Goal: Task Accomplishment & Management: Complete application form

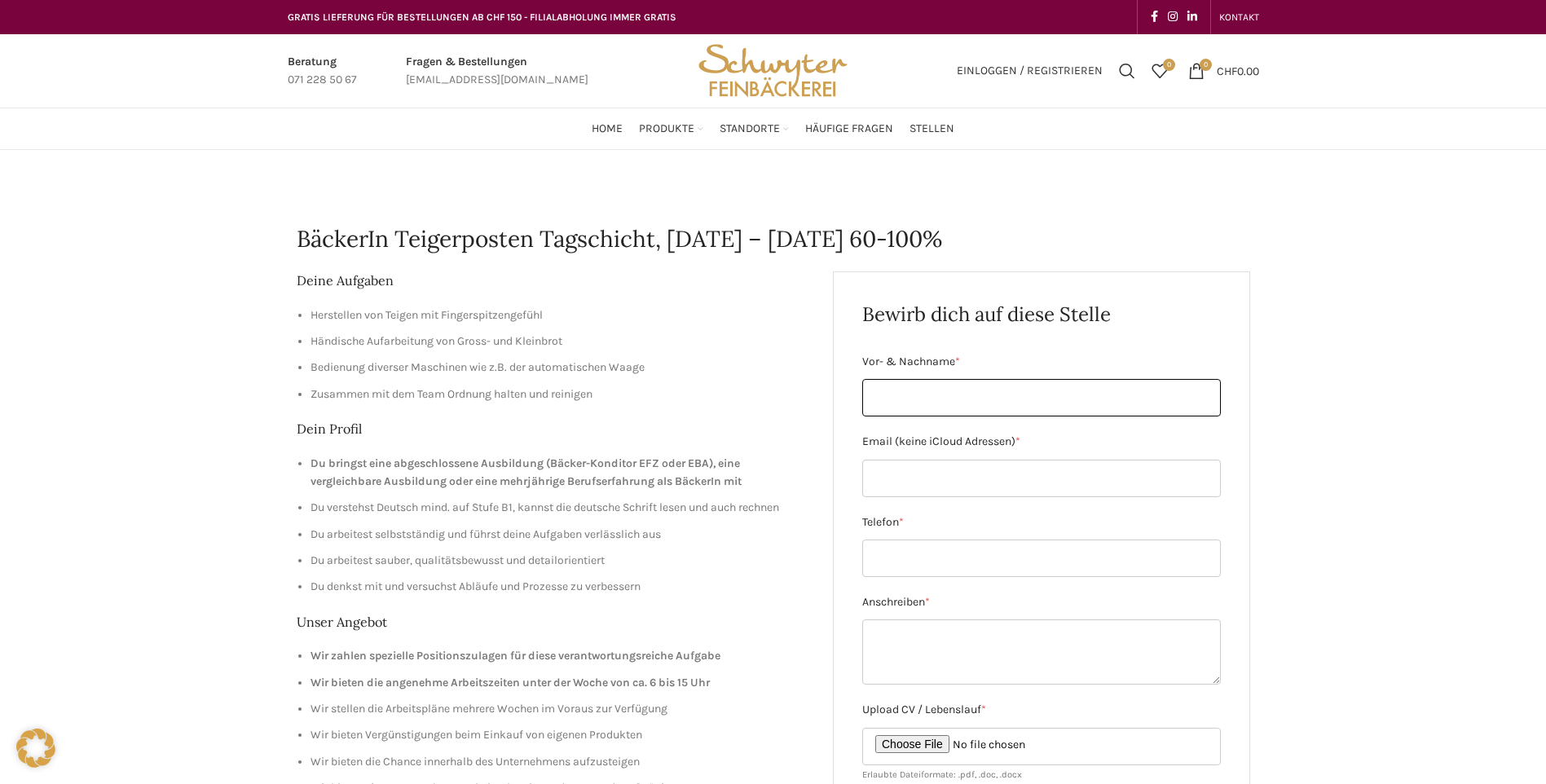
click at [882, 403] on input "Vor- & Nachname *" at bounding box center [1041, 398] width 358 height 37
type input "[PERSON_NAME]"
click at [910, 477] on input "Email (keine iCloud Adressen) *" at bounding box center [1041, 478] width 358 height 37
type input "[EMAIL_ADDRESS][DOMAIN_NAME]"
click at [924, 553] on input "Telefon *" at bounding box center [1041, 558] width 358 height 37
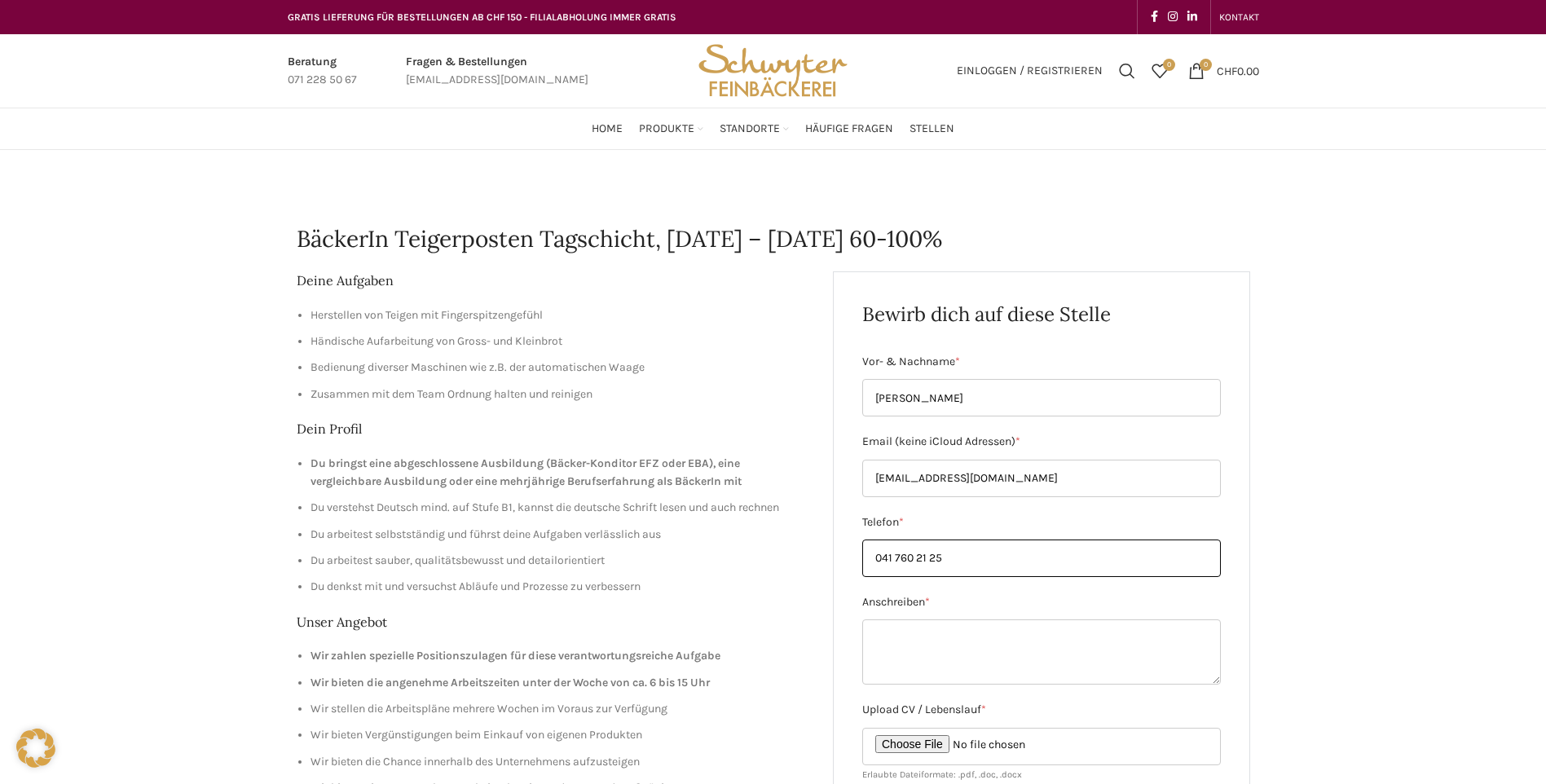
type input "041 760 21 25"
click at [878, 637] on textarea "Anschreiben *" at bounding box center [1041, 651] width 358 height 65
paste textarea "Loremip Dolor Sitametcons 44 1029 Adipisci Eli.: 786 535 88 71 S-Doei: temporin…"
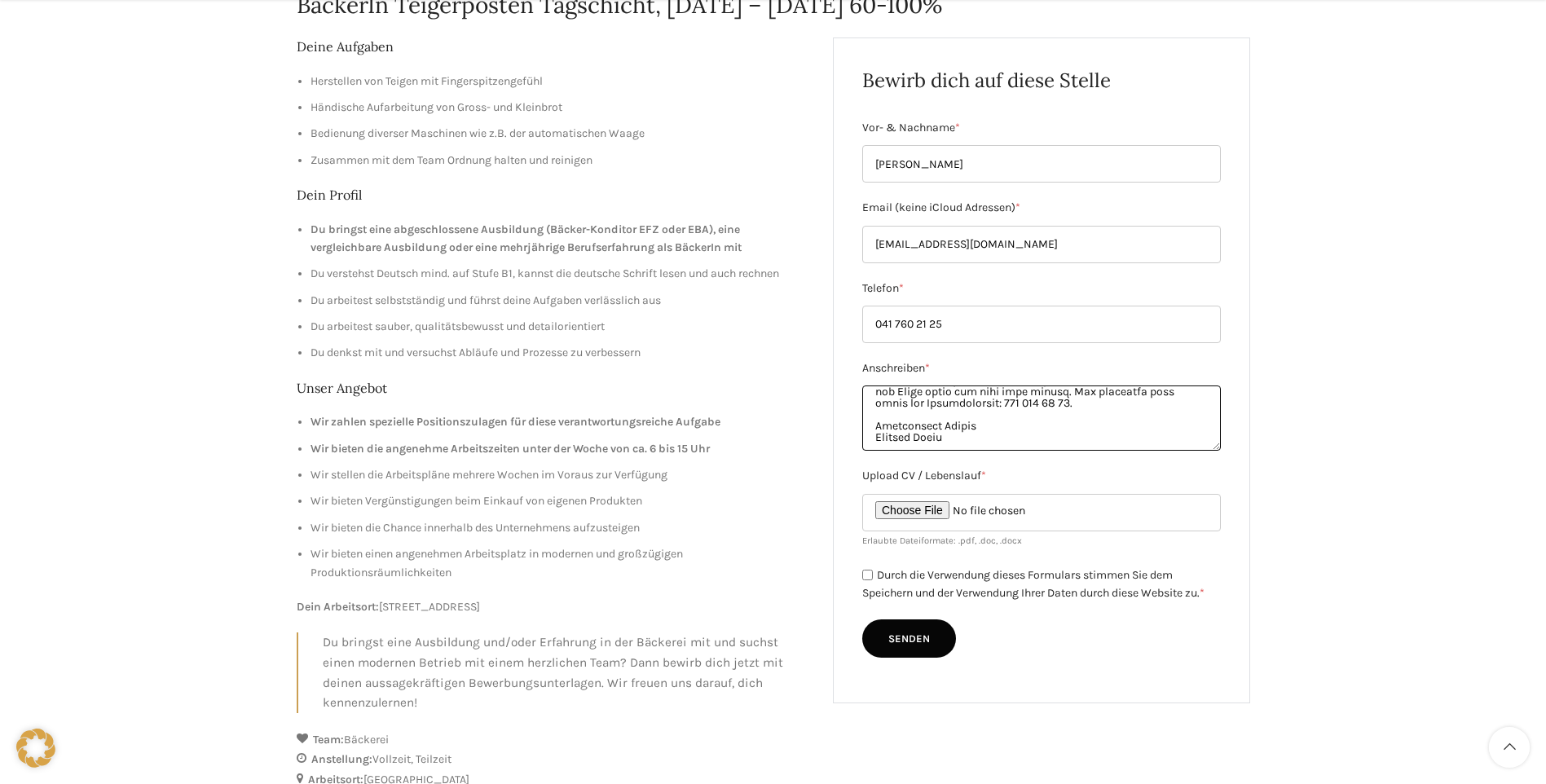
scroll to position [245, 0]
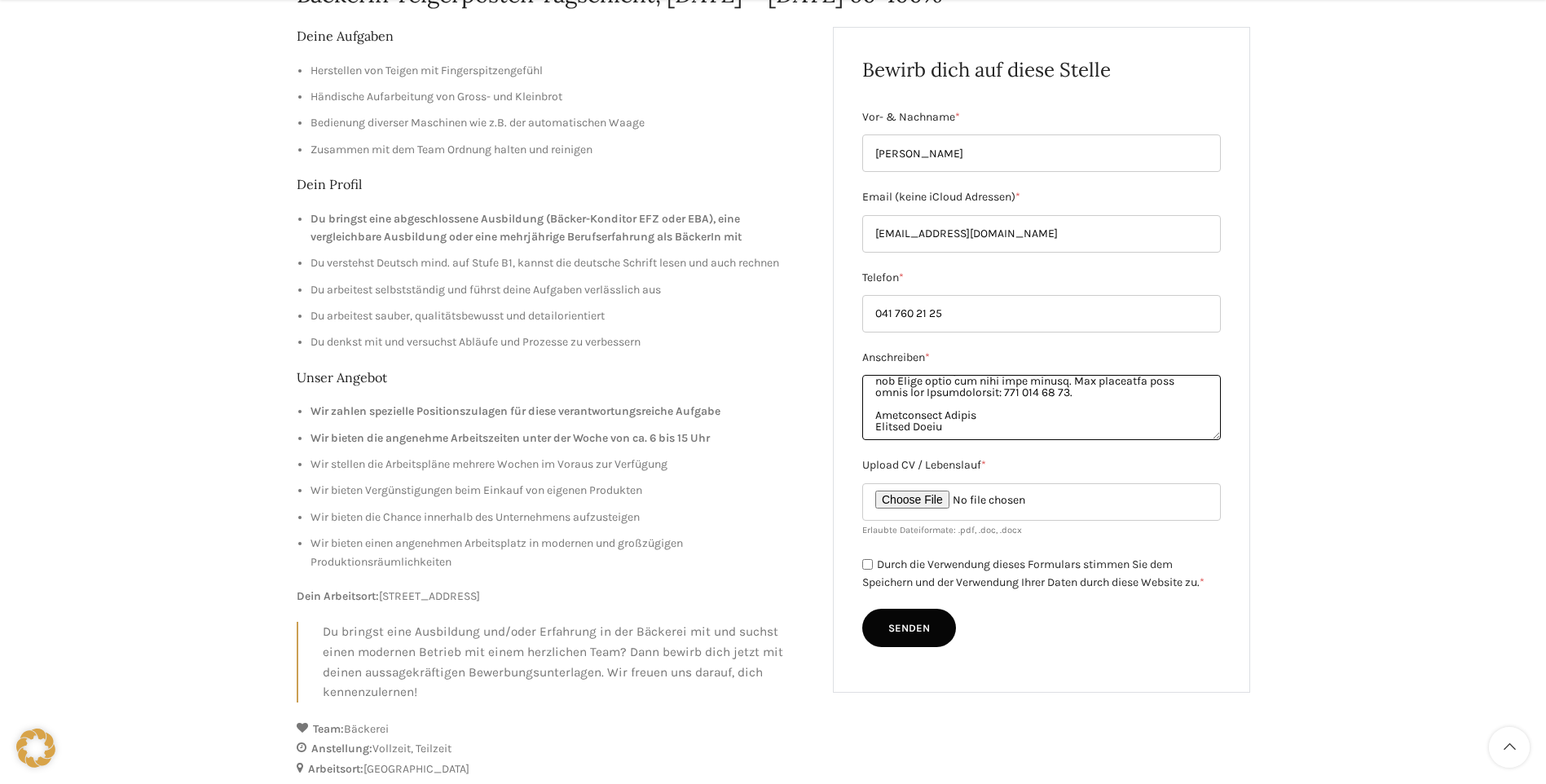
type textarea "Loremip Dolor Sitametcons 44 1029 Adipisci Eli.: 786 535 88 71 S-Doei: temporin…"
click at [924, 502] on input "Upload CV / Lebenslauf *" at bounding box center [1041, 502] width 358 height 37
type input "C:\fakepath\LEBENSLAUF.pdf"
click at [866, 567] on input "Durch die Verwendung dieses Formulars stimmen Sie dem Speichern und der Verwend…" at bounding box center [866, 564] width 10 height 10
checkbox input "true"
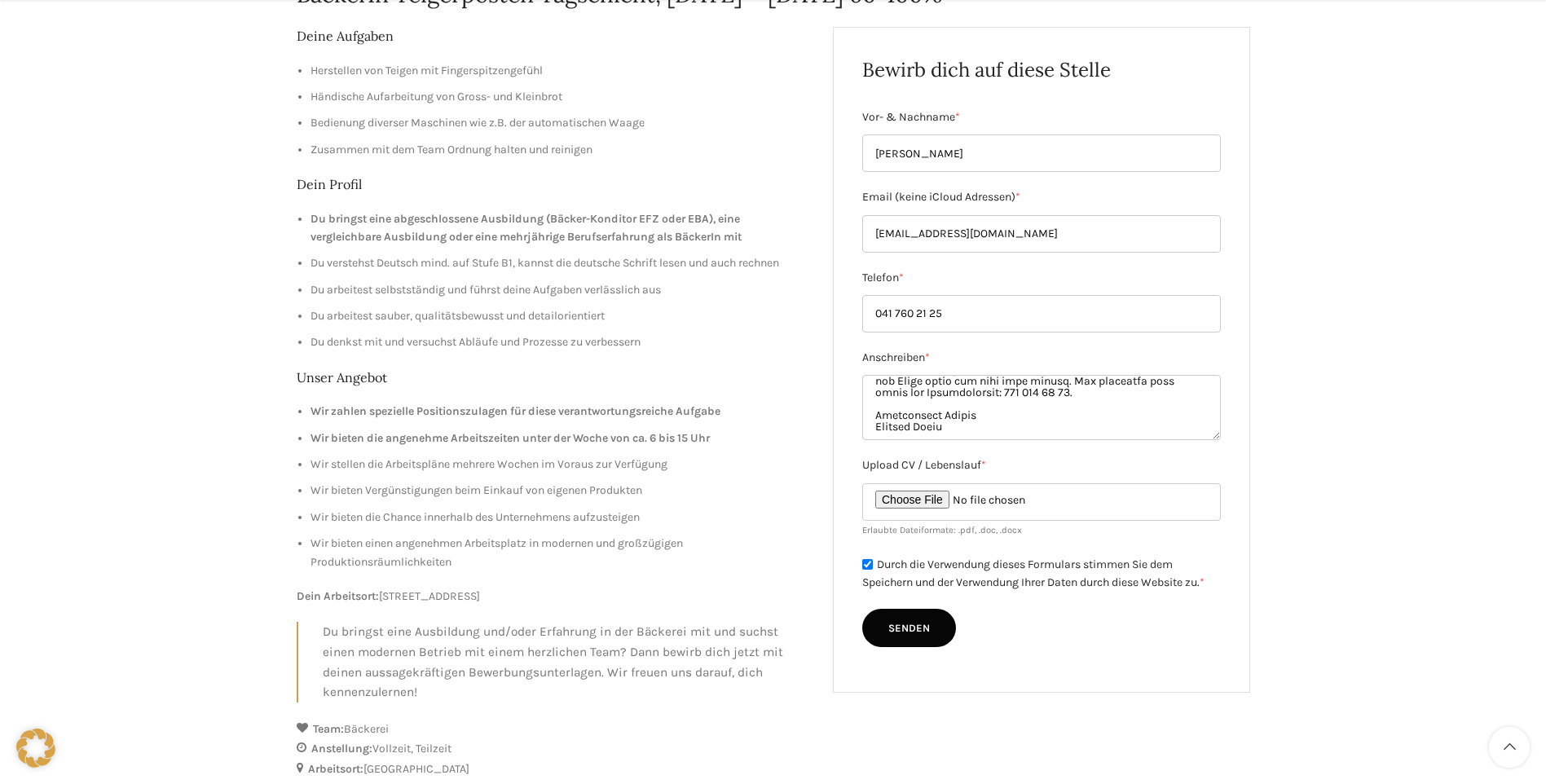
click at [920, 637] on input "Senden" at bounding box center [908, 628] width 93 height 39
type input "Senden"
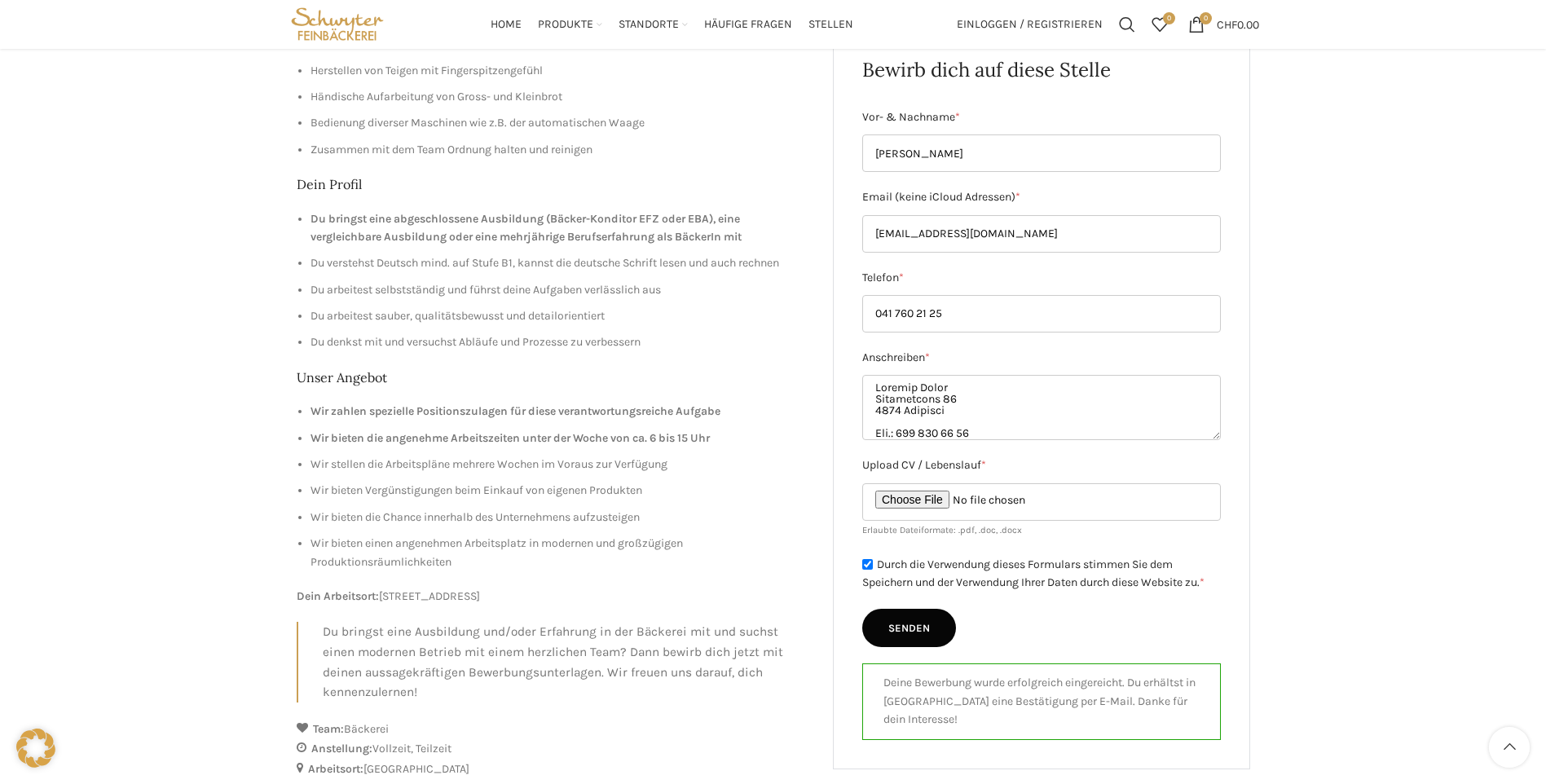
scroll to position [0, 0]
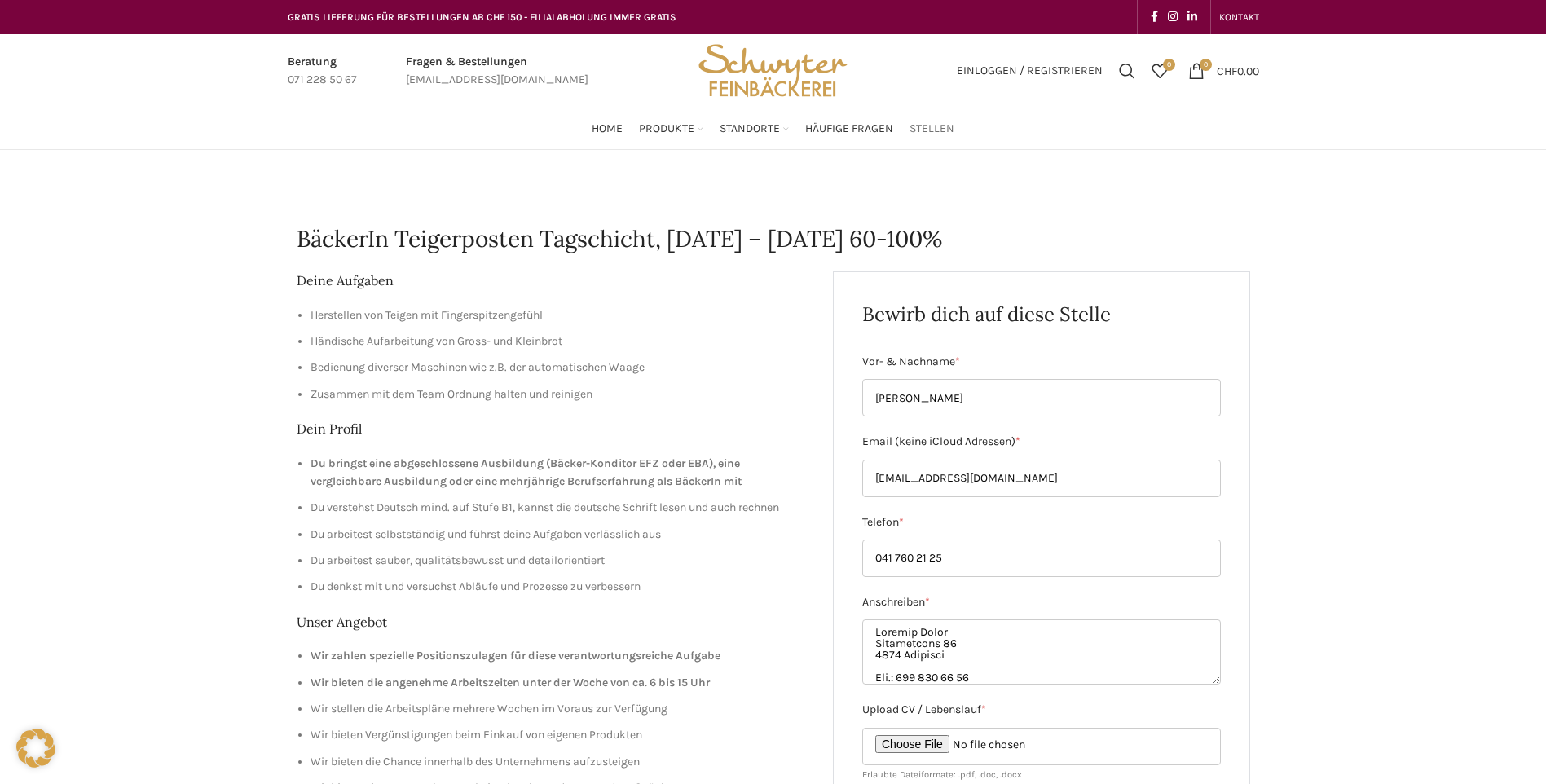
click at [949, 132] on span "Stellen" at bounding box center [932, 129] width 45 height 16
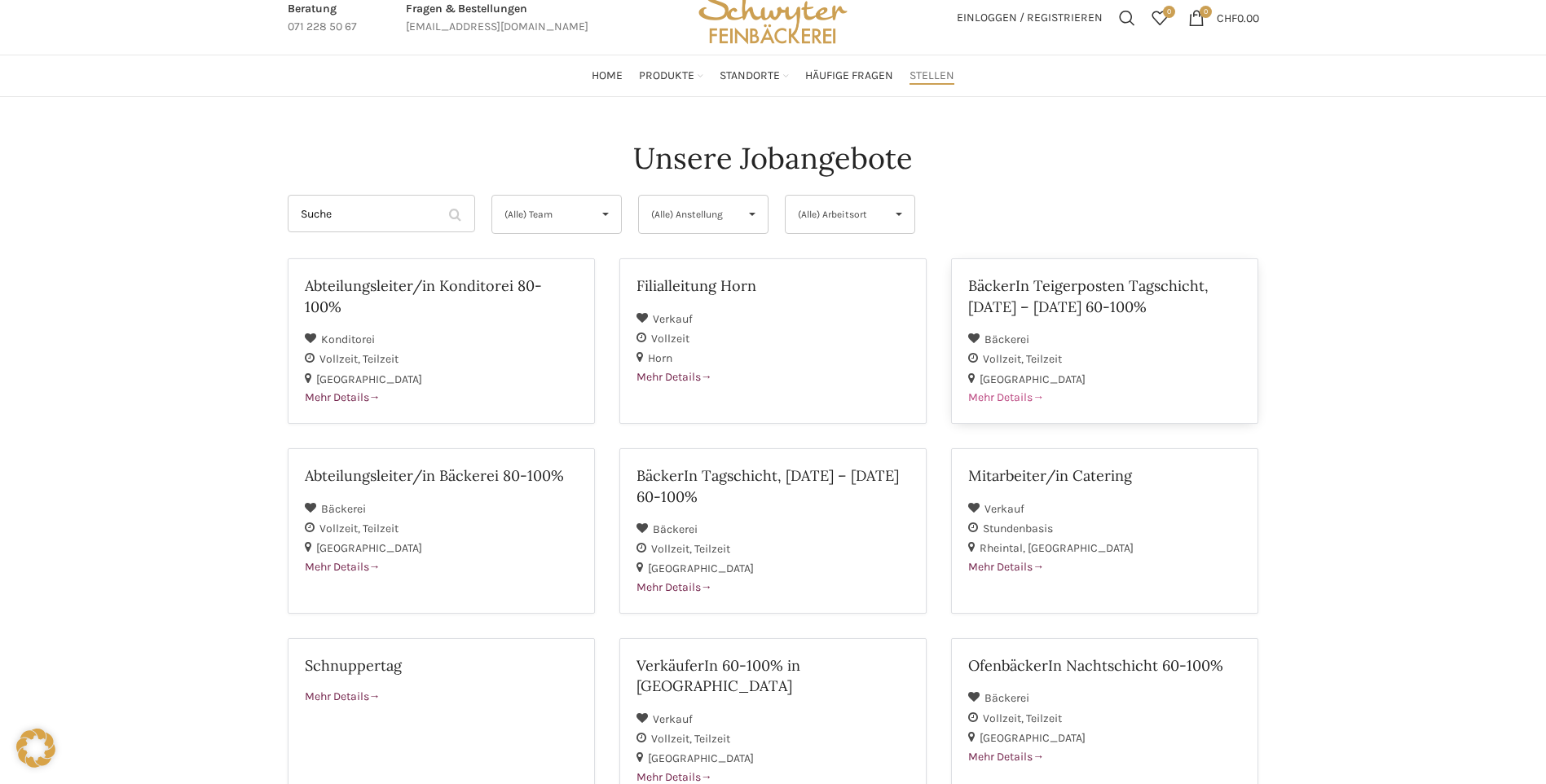
scroll to position [81, 0]
